Goal: Task Accomplishment & Management: Manage account settings

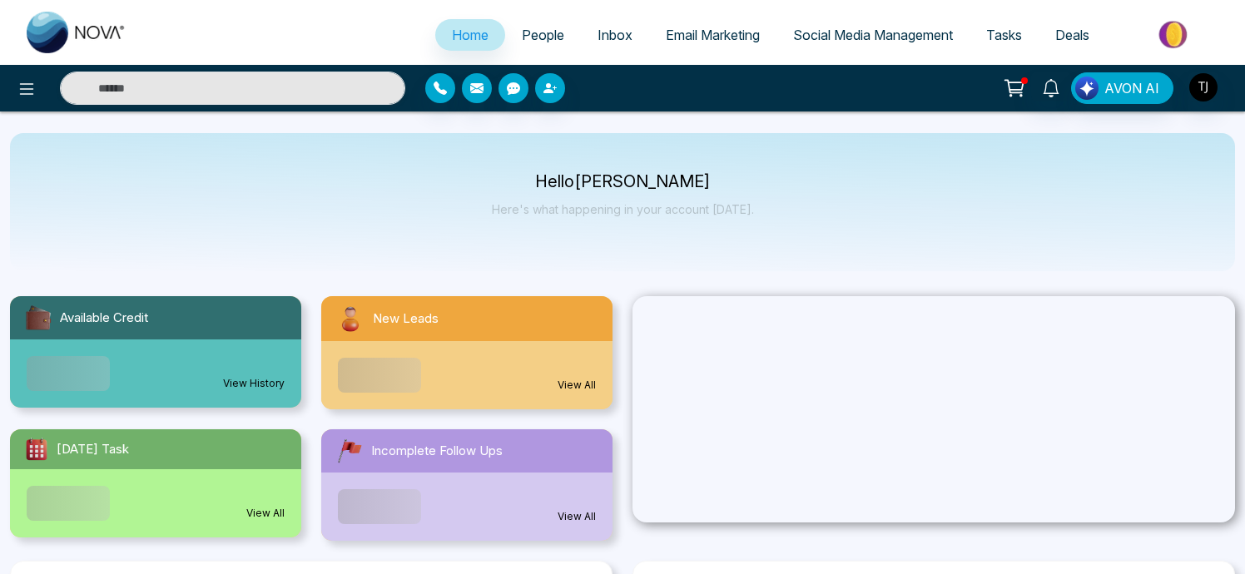
select select "*"
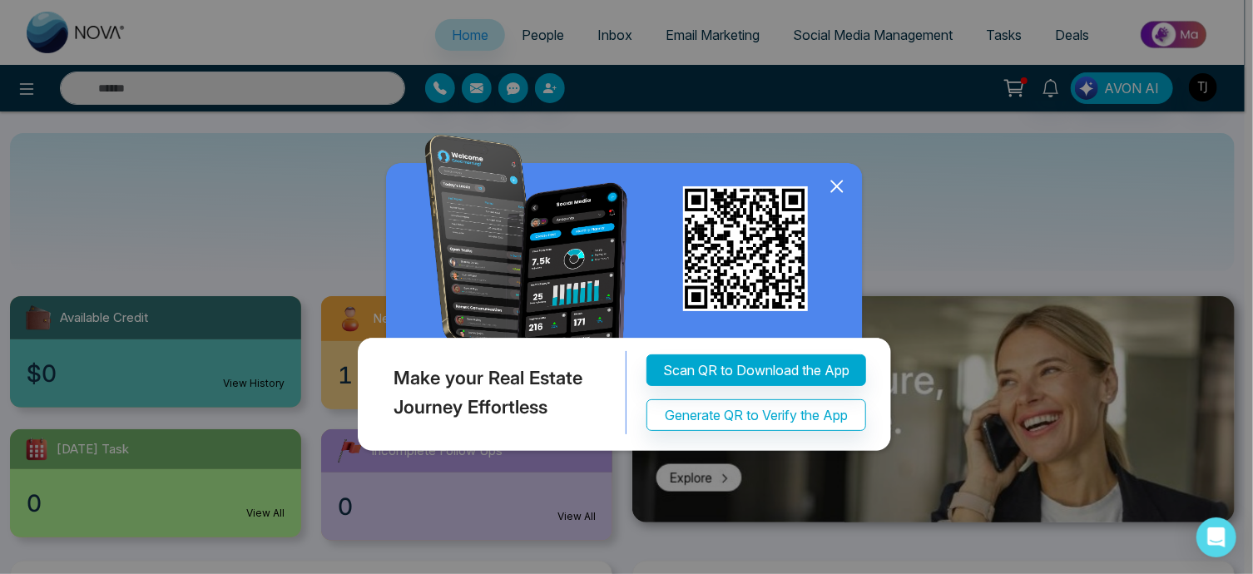
click at [839, 191] on icon at bounding box center [837, 186] width 25 height 25
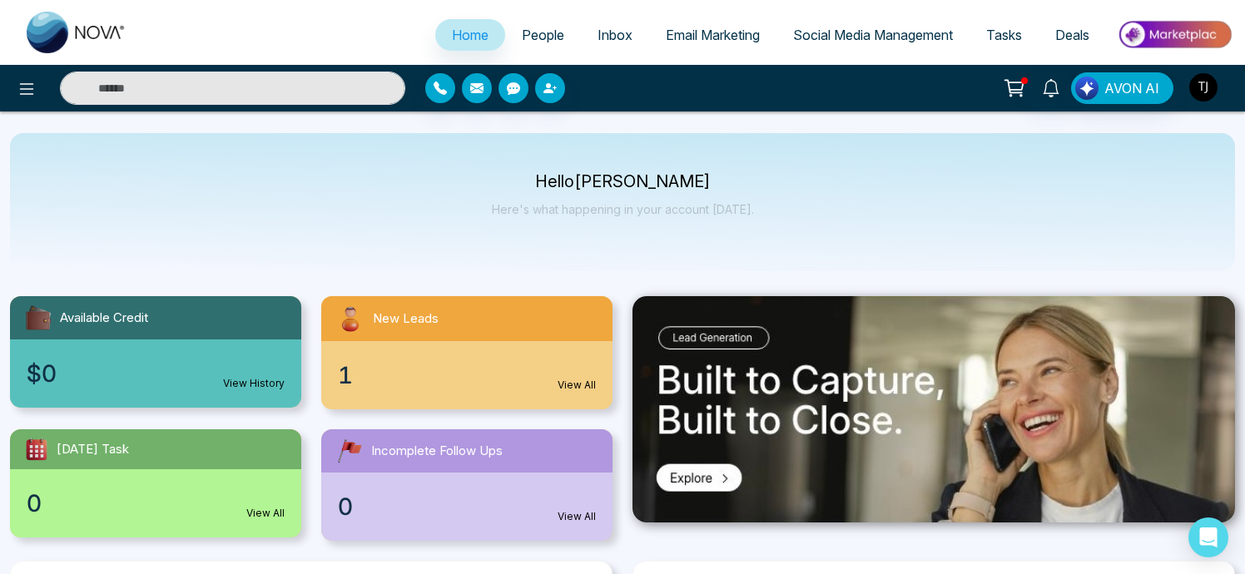
click at [1210, 76] on img "button" at bounding box center [1203, 87] width 28 height 28
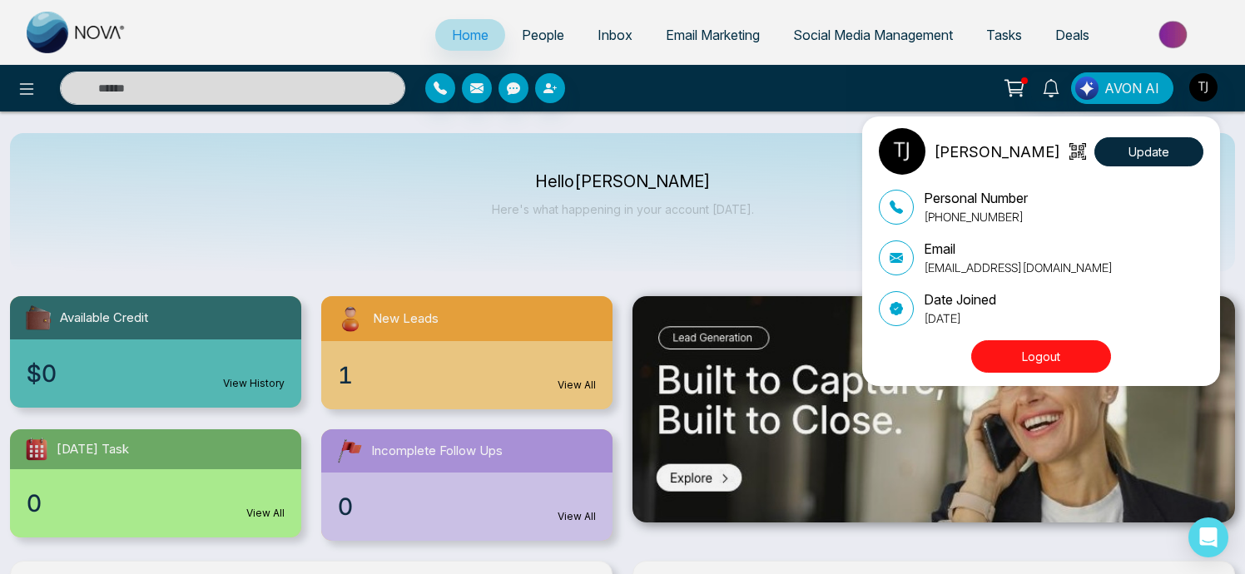
click at [1024, 354] on button "Logout" at bounding box center [1041, 356] width 140 height 32
